Goal: Information Seeking & Learning: Learn about a topic

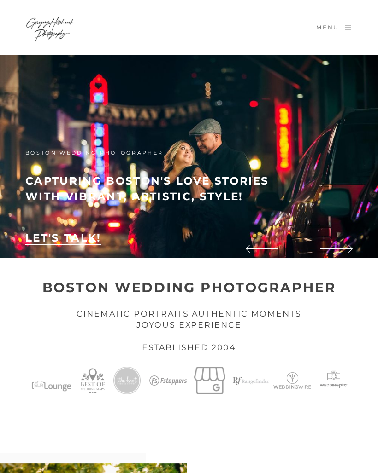
click at [348, 31] on icon at bounding box center [347, 27] width 9 height 7
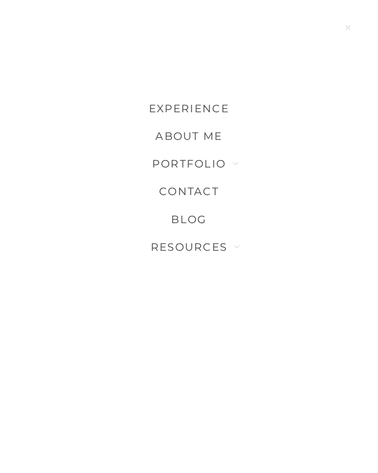
click at [202, 220] on link "Blog" at bounding box center [188, 220] width 35 height 28
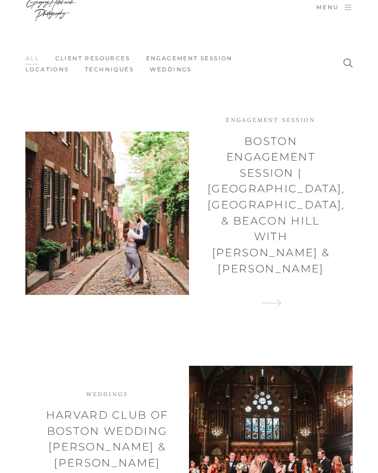
scroll to position [124, 0]
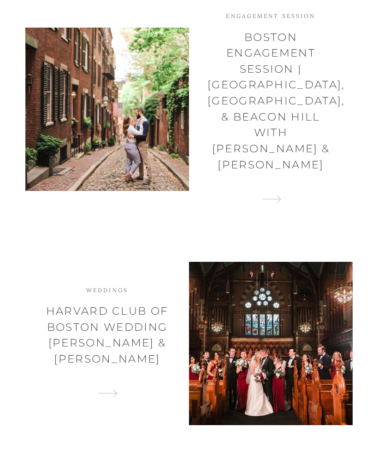
click at [292, 79] on h2 "Boston Engagement Session | Public Garden, Commonwealth Ave, & Beacon Hill with…" at bounding box center [270, 101] width 127 height 144
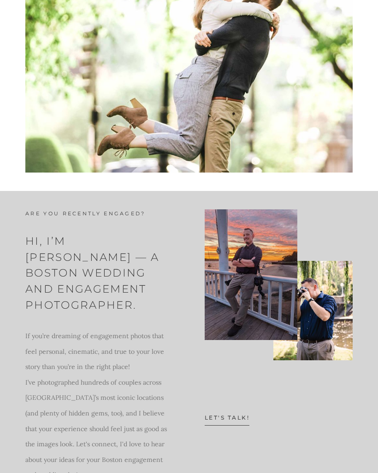
scroll to position [1937, 0]
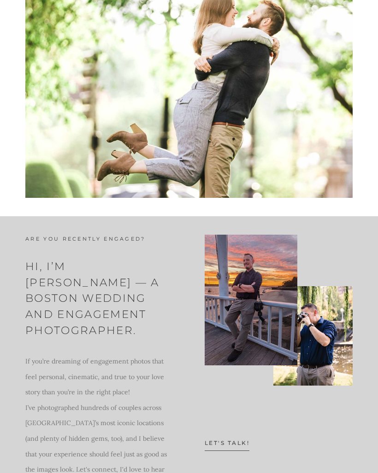
click at [84, 49] on img at bounding box center [188, 81] width 327 height 233
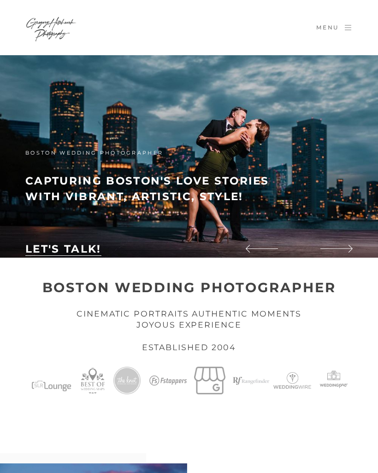
click at [351, 28] on icon at bounding box center [347, 27] width 9 height 7
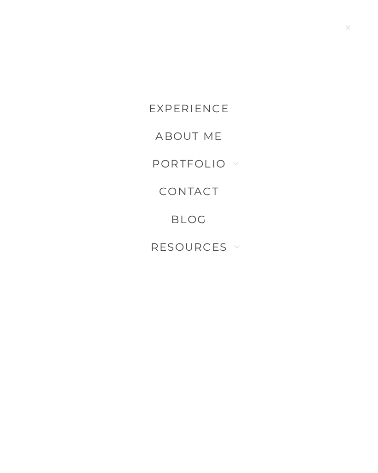
click at [212, 163] on link "Portfolio" at bounding box center [189, 164] width 74 height 28
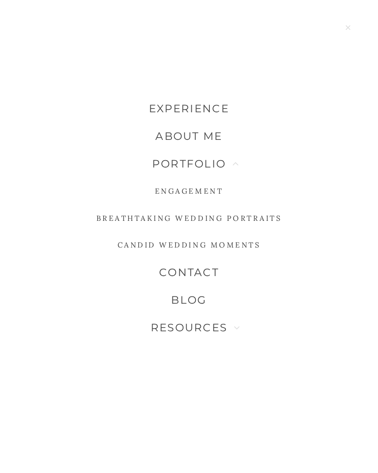
click at [317, 144] on li "About me" at bounding box center [189, 136] width 378 height 28
click at [219, 190] on link "Engagement" at bounding box center [189, 191] width 68 height 27
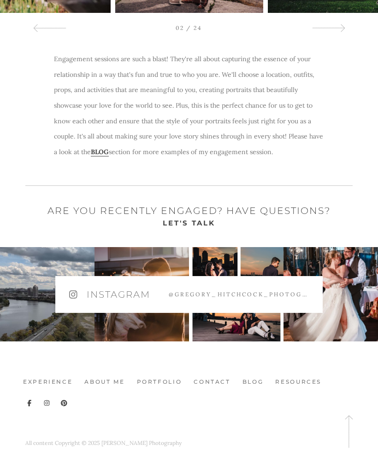
scroll to position [297, 0]
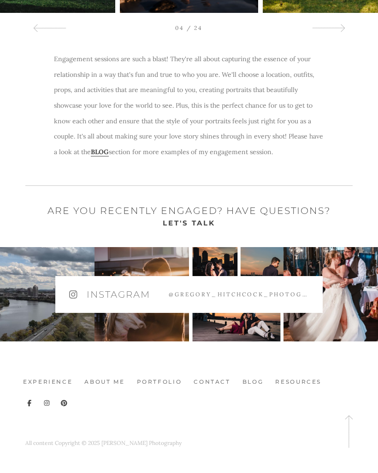
click at [99, 151] on u "BLOG" at bounding box center [100, 152] width 18 height 9
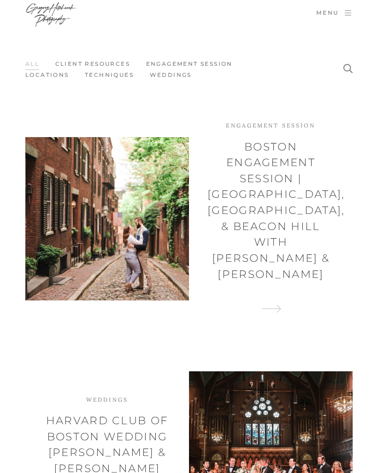
scroll to position [11, 0]
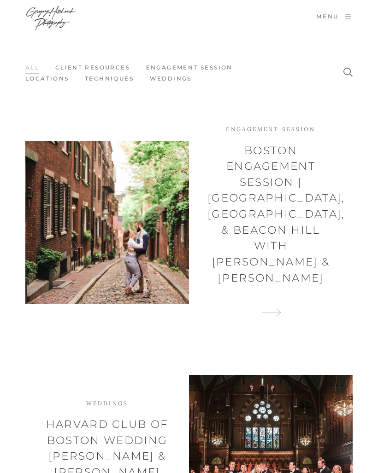
click at [223, 62] on link "Engagement session" at bounding box center [189, 68] width 87 height 12
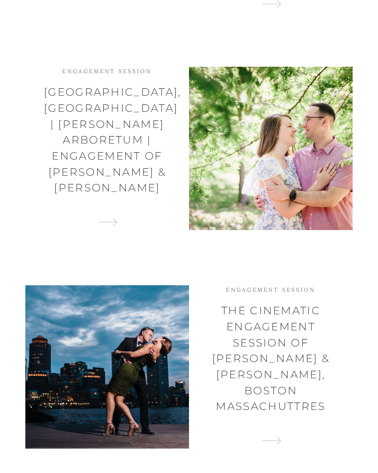
scroll to position [828, 0]
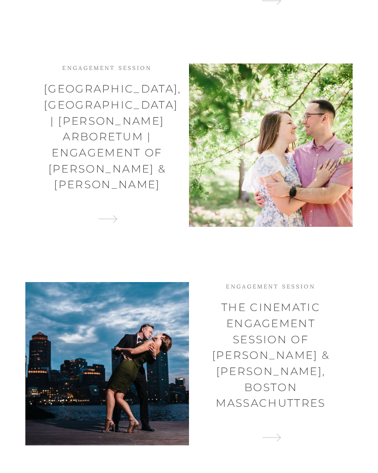
click at [79, 84] on h2 "[GEOGRAPHIC_DATA], [GEOGRAPHIC_DATA] | [PERSON_NAME] Arboretum | Engagement of …" at bounding box center [107, 136] width 127 height 111
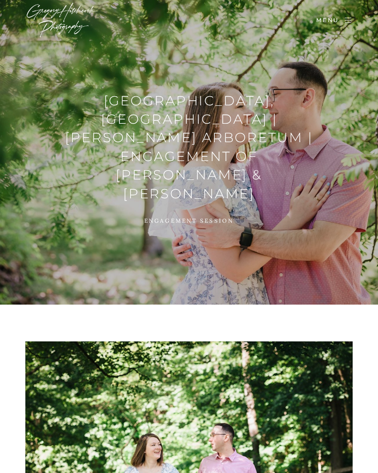
scroll to position [7, 0]
click at [158, 156] on h1 "Boston, MA | Arnold Arboretum | Engagement of Holly & Nicholas" at bounding box center [189, 147] width 270 height 111
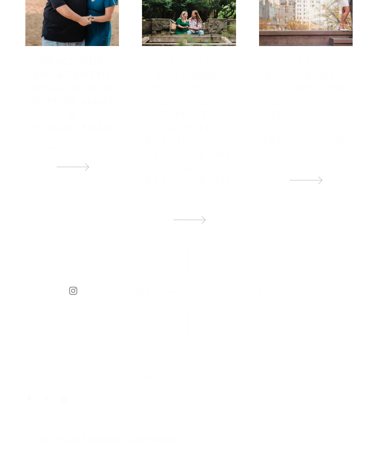
scroll to position [3904, 0]
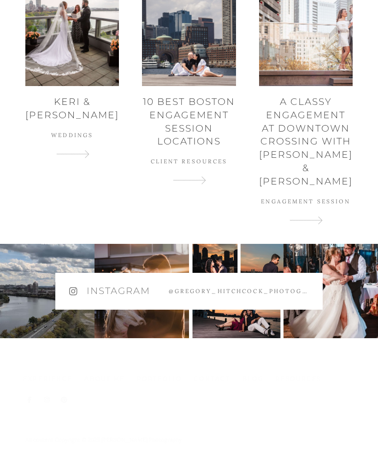
scroll to position [8491, 0]
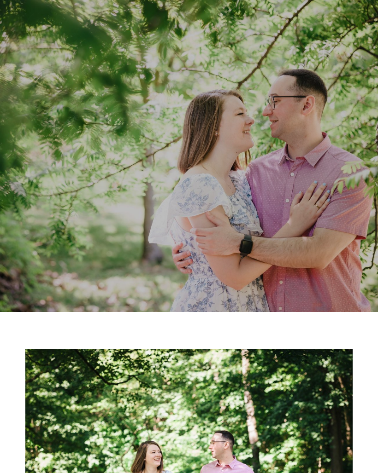
scroll to position [853, 0]
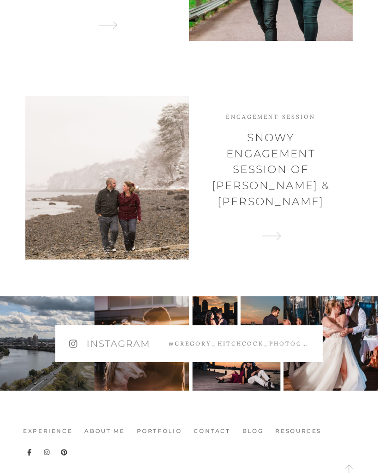
scroll to position [2778, 0]
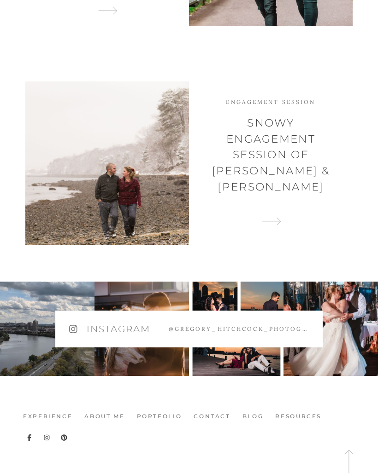
click at [93, 97] on div at bounding box center [106, 163] width 163 height 163
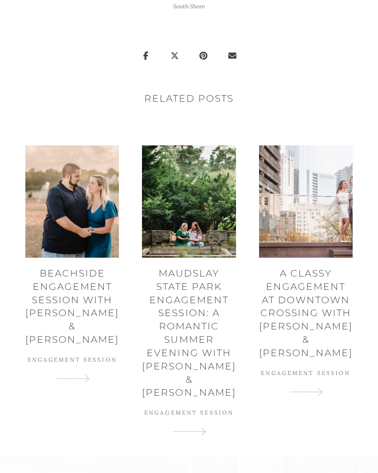
scroll to position [1824, 0]
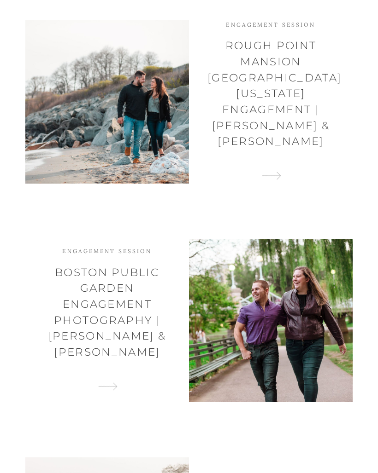
scroll to position [2443, 0]
